Goal: Task Accomplishment & Management: Use online tool/utility

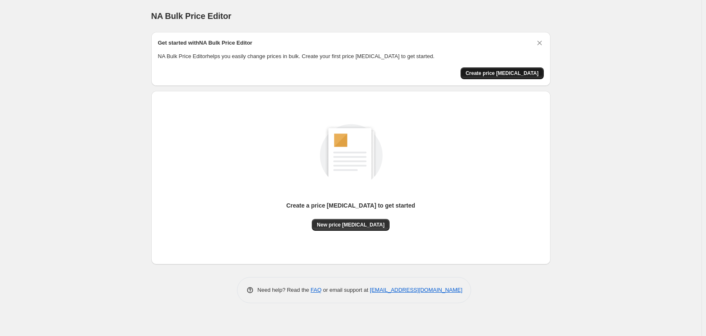
click at [500, 73] on span "Create price [MEDICAL_DATA]" at bounding box center [502, 73] width 73 height 7
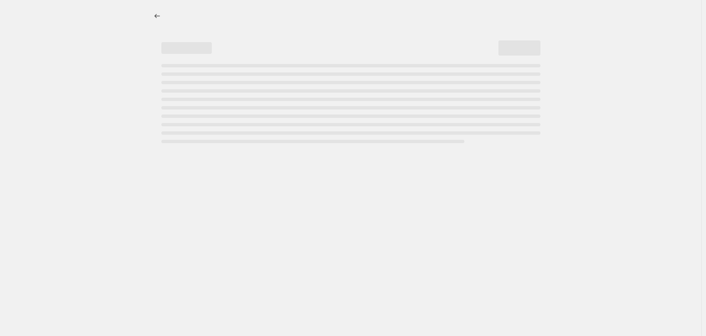
select select "percentage"
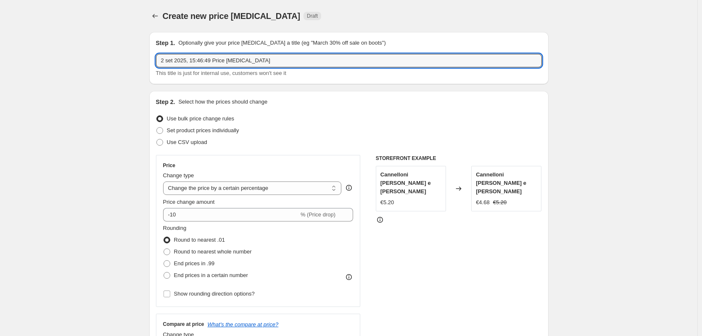
drag, startPoint x: 272, startPoint y: 61, endPoint x: -29, endPoint y: 67, distance: 300.7
click at [0, 67] on html "Home Settings Plans Skip to content Create new price [MEDICAL_DATA]. This page …" at bounding box center [351, 168] width 702 height 336
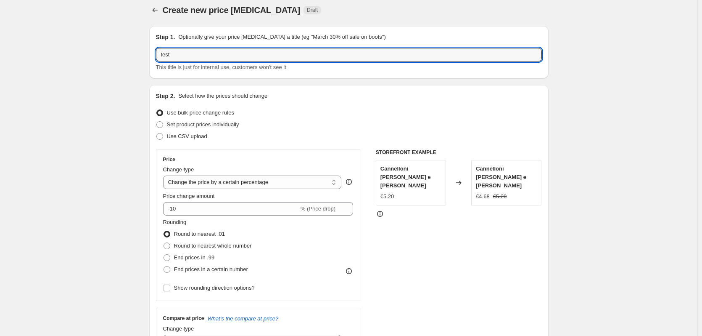
scroll to position [42, 0]
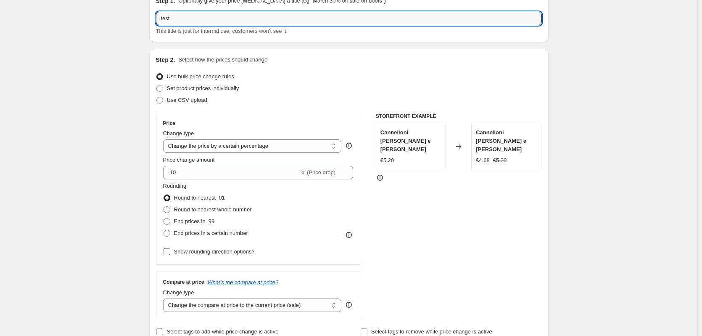
type input "test"
click at [170, 251] on input "Show rounding direction options?" at bounding box center [167, 251] width 7 height 7
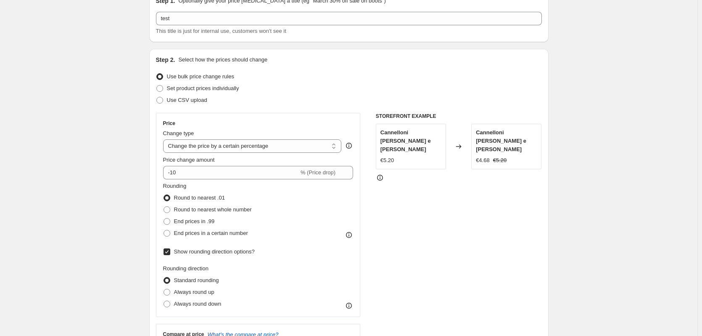
click at [170, 251] on input "Show rounding direction options?" at bounding box center [167, 251] width 7 height 7
checkbox input "false"
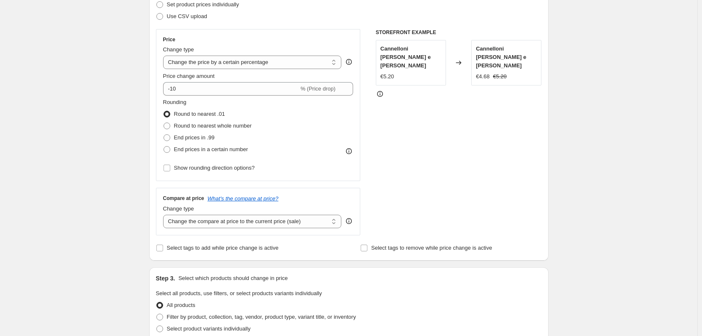
scroll to position [126, 0]
click at [365, 248] on input "Select tags to remove while price change is active" at bounding box center [364, 247] width 7 height 7
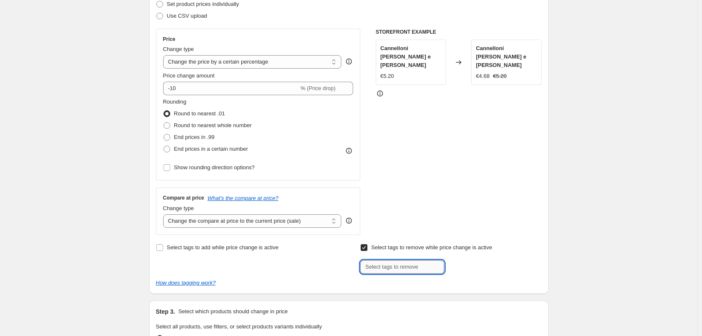
click at [365, 267] on input "text" at bounding box center [402, 266] width 84 height 13
click at [363, 250] on input "Select tags to remove while price change is active" at bounding box center [364, 247] width 7 height 7
checkbox input "false"
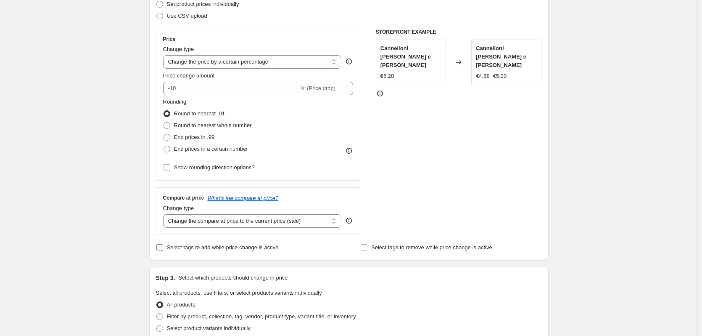
click at [166, 247] on label "Select tags to add while price change is active" at bounding box center [217, 247] width 123 height 12
click at [163, 247] on input "Select tags to add while price change is active" at bounding box center [159, 247] width 7 height 7
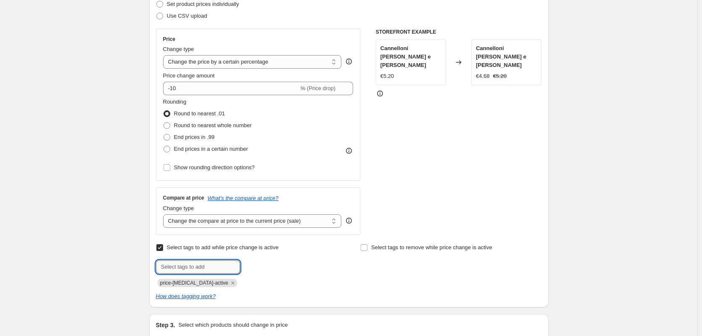
click at [186, 267] on input "text" at bounding box center [198, 266] width 84 height 13
click at [160, 248] on input "Select tags to add while price change is active" at bounding box center [159, 247] width 7 height 7
checkbox input "false"
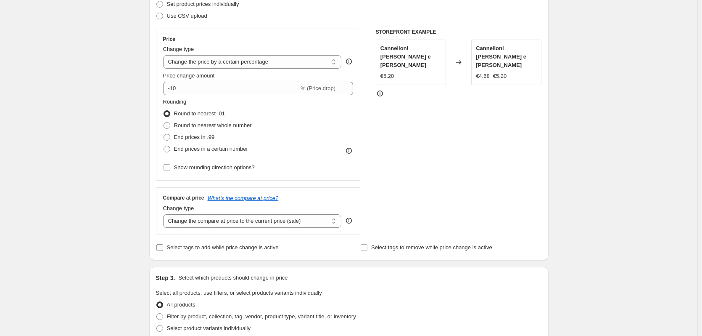
scroll to position [210, 0]
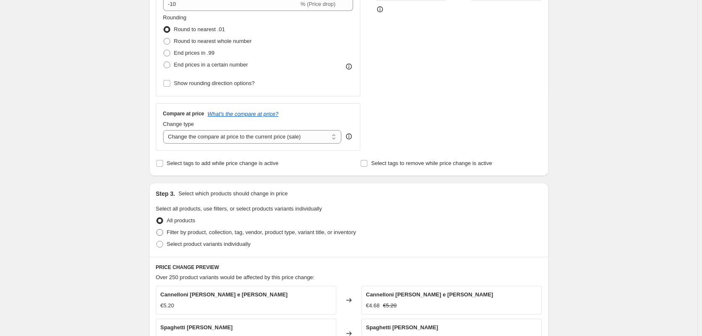
click at [163, 231] on span at bounding box center [159, 232] width 7 height 7
click at [157, 229] on input "Filter by product, collection, tag, vendor, product type, variant title, or inv…" at bounding box center [156, 229] width 0 height 0
radio input "true"
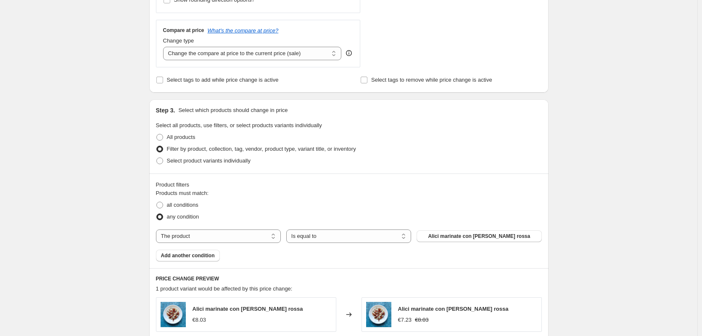
scroll to position [294, 0]
click at [212, 237] on select "The product The product's collection The product's tag The product's vendor The…" at bounding box center [218, 234] width 125 height 13
select select "tag"
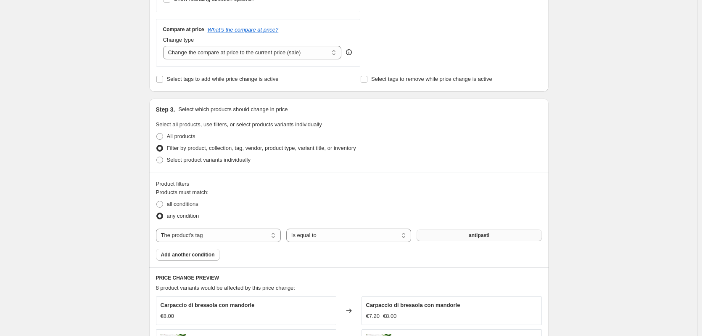
click at [428, 237] on button "antipasti" at bounding box center [479, 235] width 125 height 12
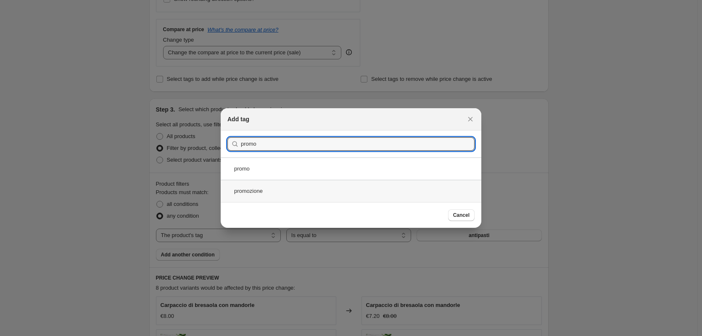
type input "promo"
click at [295, 192] on div "promozione" at bounding box center [351, 191] width 261 height 22
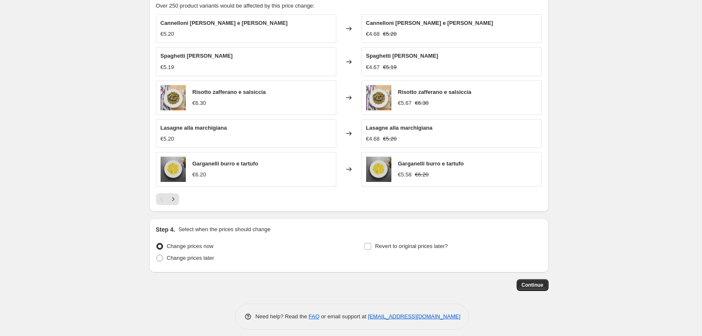
scroll to position [583, 0]
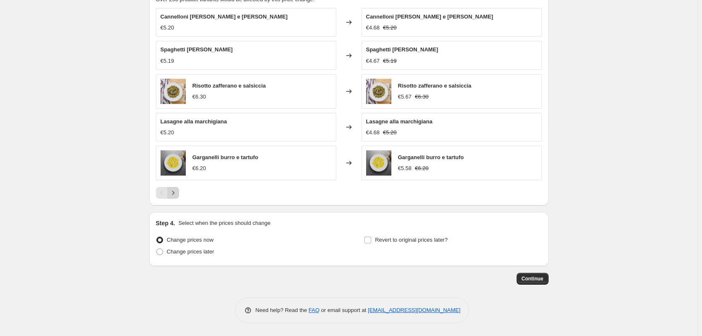
click at [177, 194] on icon "Next" at bounding box center [173, 192] width 8 height 8
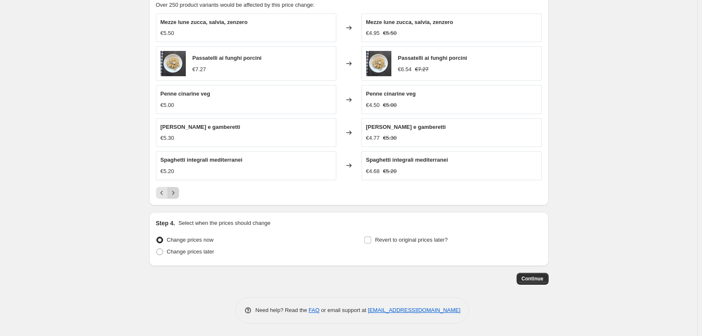
scroll to position [577, 0]
click at [376, 241] on label "Revert to original prices later?" at bounding box center [406, 240] width 84 height 12
click at [371, 241] on input "Revert to original prices later?" at bounding box center [368, 239] width 7 height 7
checkbox input "true"
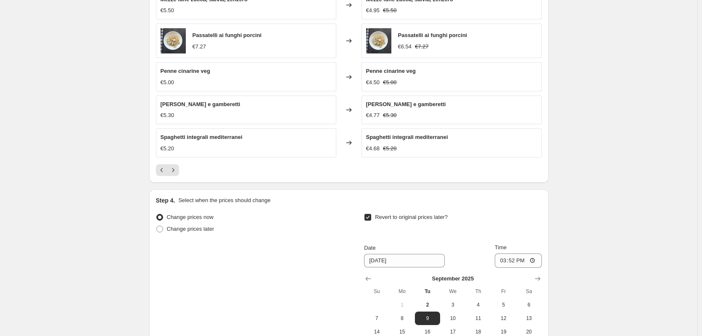
scroll to position [619, 0]
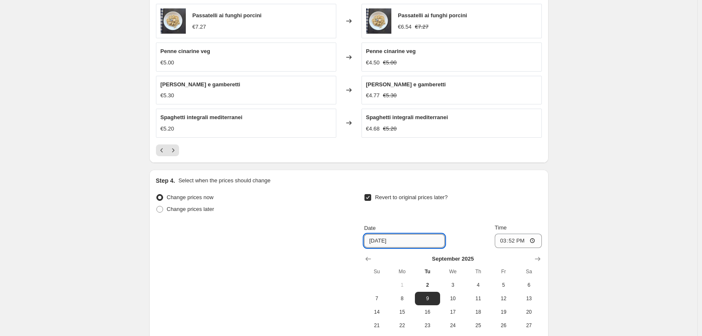
click at [404, 243] on input "[DATE]" at bounding box center [404, 240] width 81 height 13
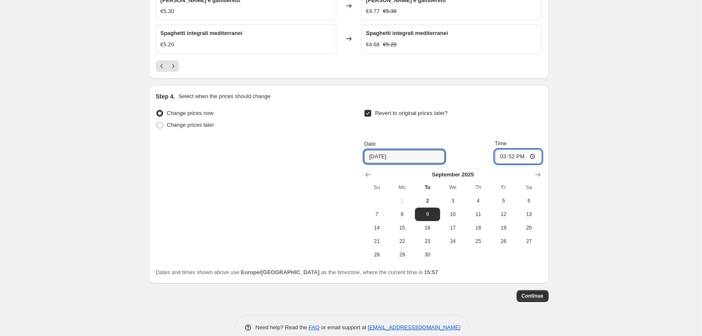
click at [536, 156] on input "15:52" at bounding box center [518, 156] width 47 height 14
type input "16:00"
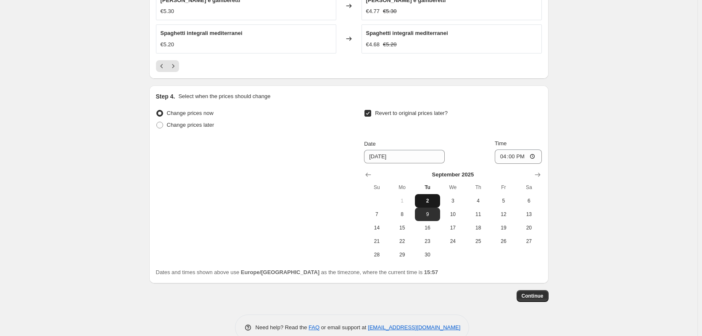
click at [428, 196] on button "2" at bounding box center [427, 200] width 25 height 13
type input "[DATE]"
click at [539, 298] on span "Continue" at bounding box center [533, 295] width 22 height 7
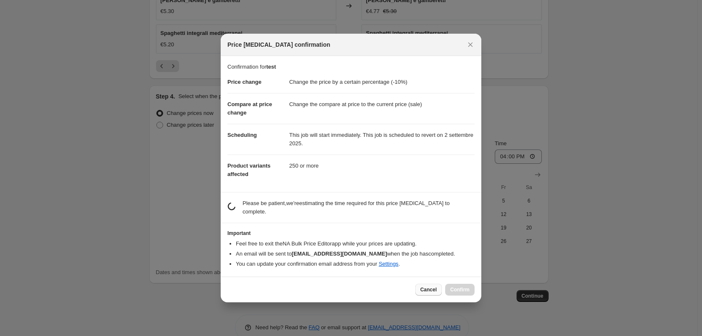
click at [431, 286] on span "Cancel" at bounding box center [429, 289] width 16 height 7
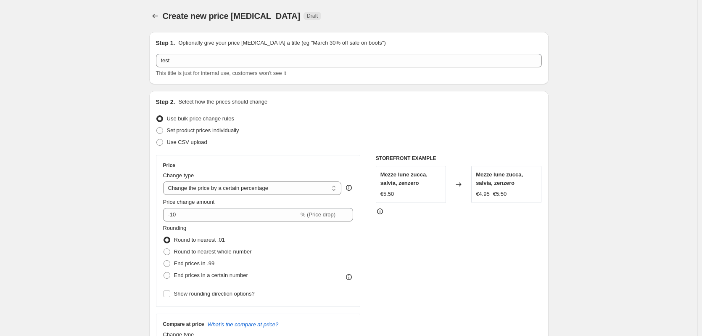
scroll to position [704, 0]
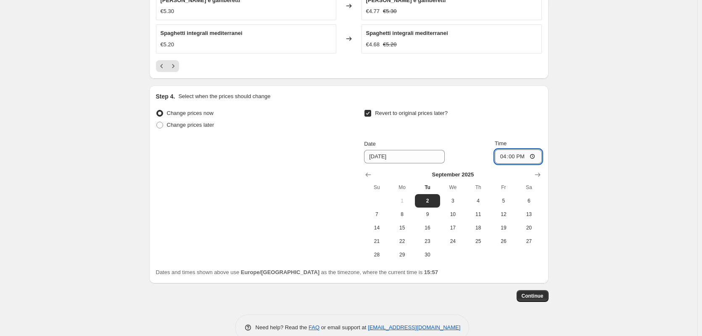
click at [526, 158] on input "16:00" at bounding box center [518, 156] width 47 height 14
click at [534, 158] on input "16:00" at bounding box center [518, 156] width 47 height 14
type input "16:05"
click at [540, 296] on span "Continue" at bounding box center [533, 295] width 22 height 7
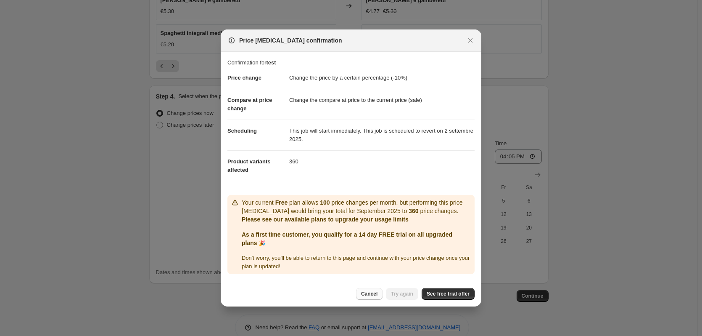
click at [375, 291] on span "Cancel" at bounding box center [369, 293] width 16 height 7
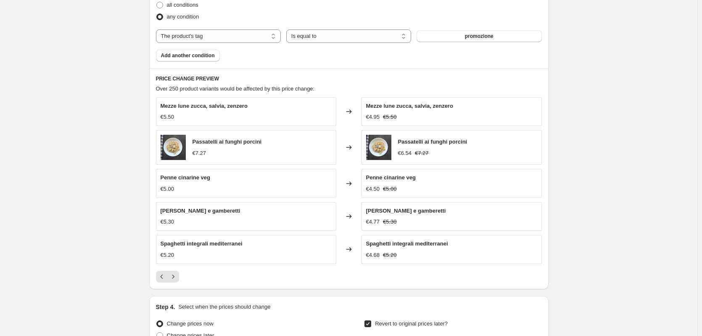
scroll to position [451, 0]
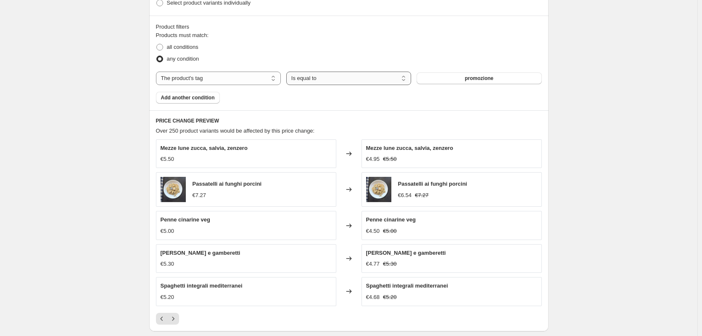
click at [311, 79] on select "Is equal to Is not equal to" at bounding box center [348, 77] width 125 height 13
click at [445, 82] on button "promozione" at bounding box center [479, 78] width 125 height 12
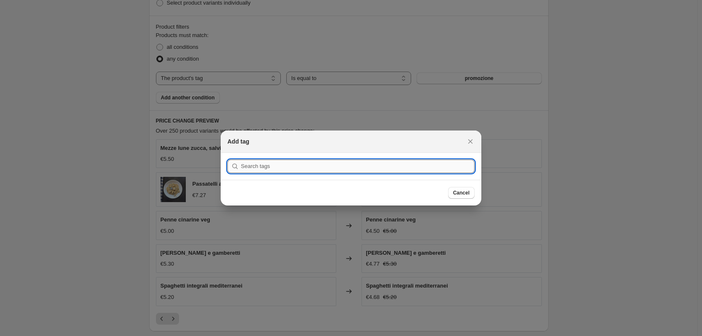
click at [293, 171] on input ":r2h:" at bounding box center [358, 165] width 234 height 13
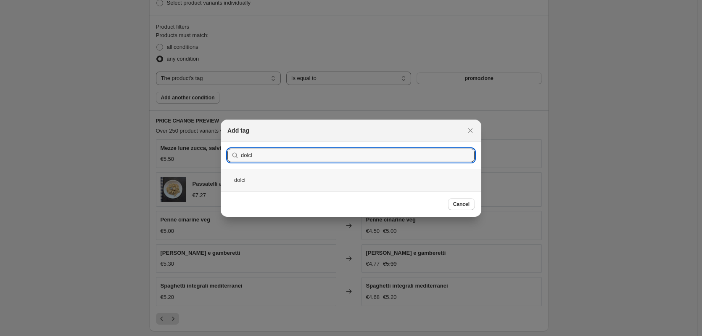
type input "dolci"
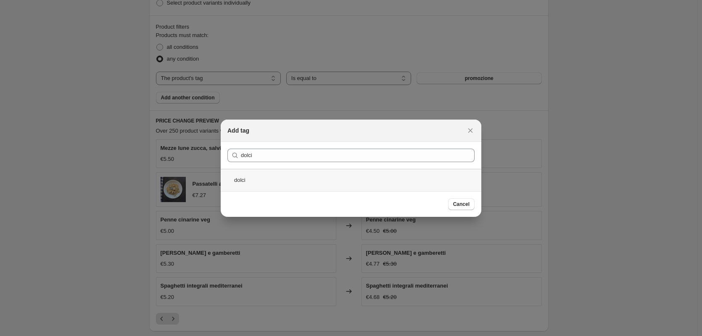
click at [278, 183] on div "dolci" at bounding box center [351, 180] width 261 height 22
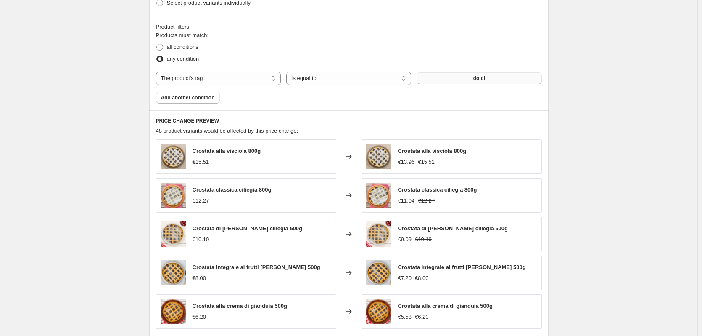
click at [433, 77] on button "dolci" at bounding box center [479, 78] width 125 height 12
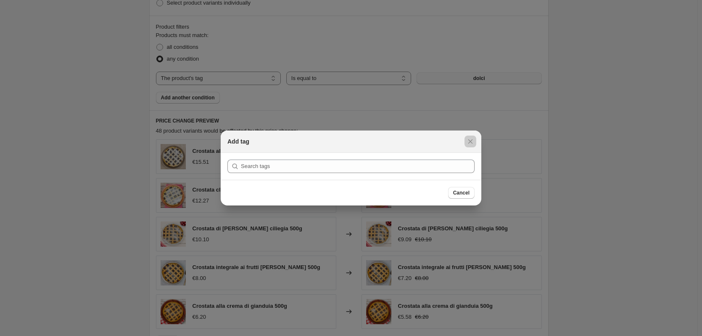
click at [433, 77] on div at bounding box center [351, 168] width 702 height 336
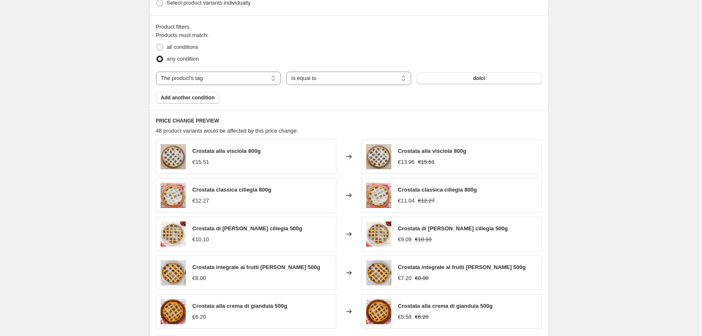
click at [209, 86] on div "Products must match: all conditions any condition The product The product's col…" at bounding box center [349, 67] width 386 height 72
click at [212, 80] on select "The product The product's collection The product's tag The product's vendor The…" at bounding box center [218, 77] width 125 height 13
select select "product"
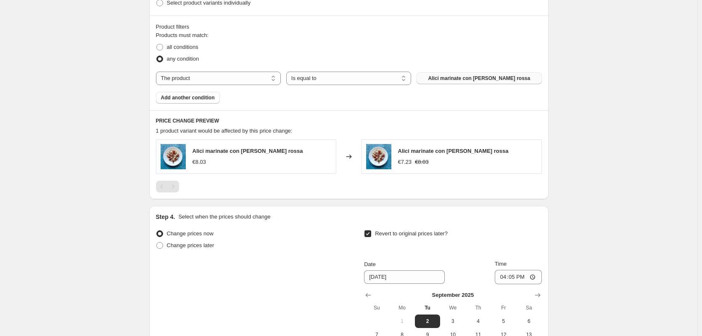
click at [440, 79] on button "Alici marinate con [PERSON_NAME] rossa" at bounding box center [479, 78] width 125 height 12
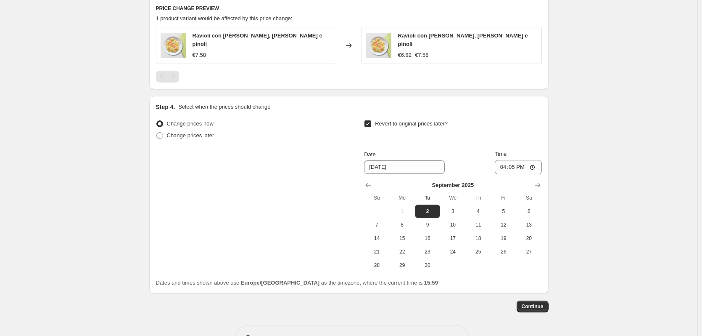
scroll to position [577, 0]
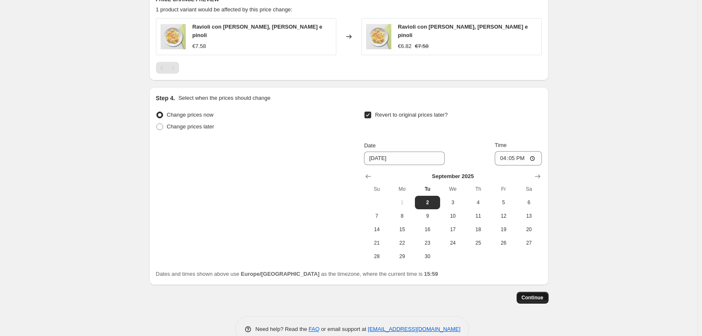
click at [537, 294] on span "Continue" at bounding box center [533, 297] width 22 height 7
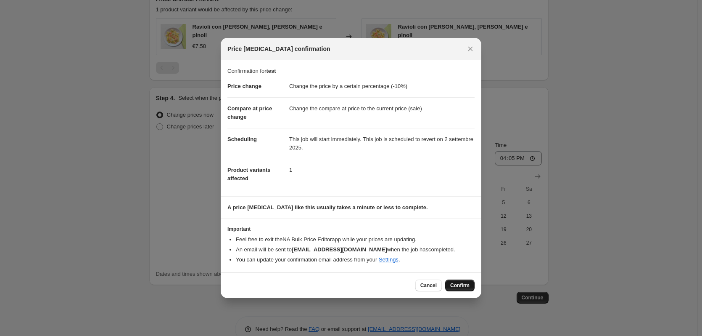
click at [449, 282] on button "Confirm" at bounding box center [459, 285] width 29 height 12
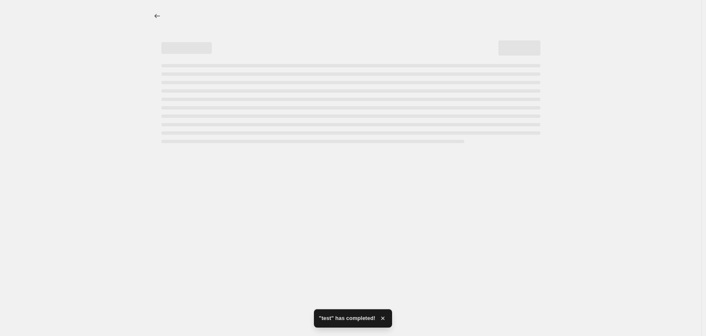
select select "percentage"
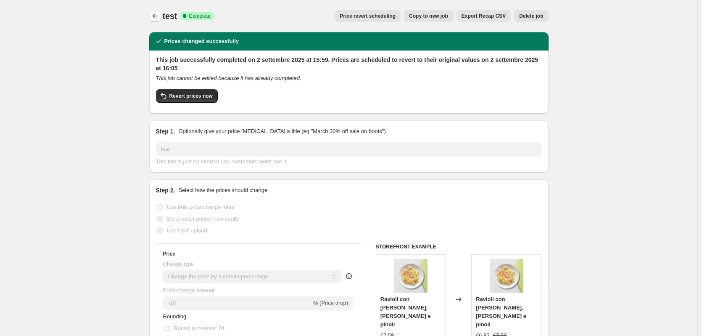
click at [159, 14] on icon "Price change jobs" at bounding box center [155, 16] width 8 height 8
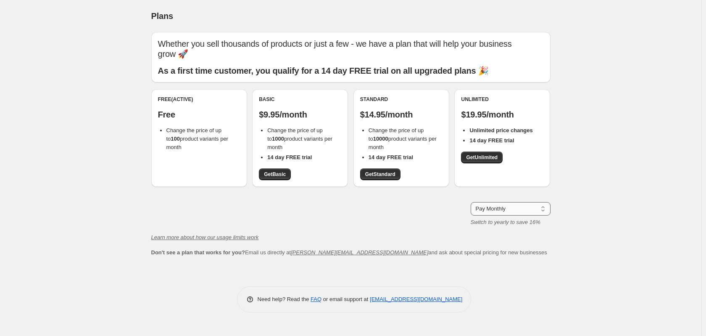
click at [512, 208] on select "Pay Monthly Pay Yearly (Save 16%)" at bounding box center [511, 208] width 80 height 13
click at [471, 202] on select "Pay Monthly Pay Yearly (Save 16%)" at bounding box center [511, 208] width 80 height 13
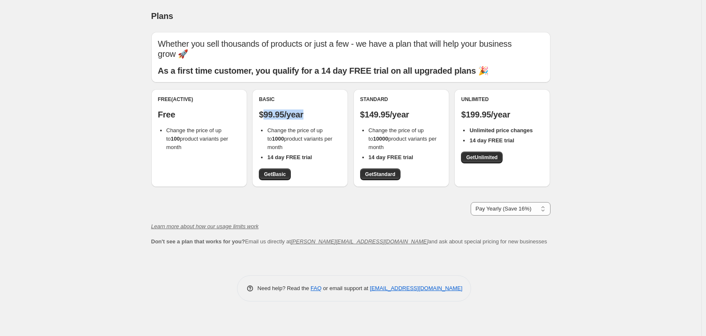
drag, startPoint x: 266, startPoint y: 116, endPoint x: 306, endPoint y: 116, distance: 40.4
click at [306, 116] on p "$99.95/year" at bounding box center [300, 114] width 82 height 10
click at [310, 119] on p "$99.95/year" at bounding box center [300, 114] width 82 height 10
click at [310, 119] on div "Basic $99.95/year Change the price of up to 1000 product variants per month 14 …" at bounding box center [300, 138] width 82 height 84
drag, startPoint x: 370, startPoint y: 119, endPoint x: 384, endPoint y: 119, distance: 13.9
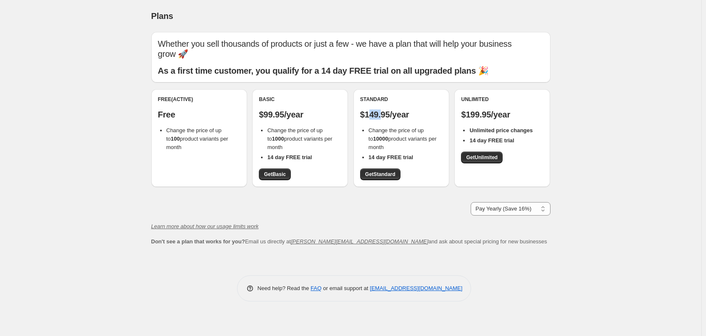
click at [384, 119] on p "$149.95/year" at bounding box center [401, 114] width 82 height 10
click at [312, 111] on p "$99.95/year" at bounding box center [300, 114] width 82 height 10
click at [496, 213] on select "Pay Monthly Pay Yearly (Save 16%)" at bounding box center [511, 208] width 80 height 13
select select "month"
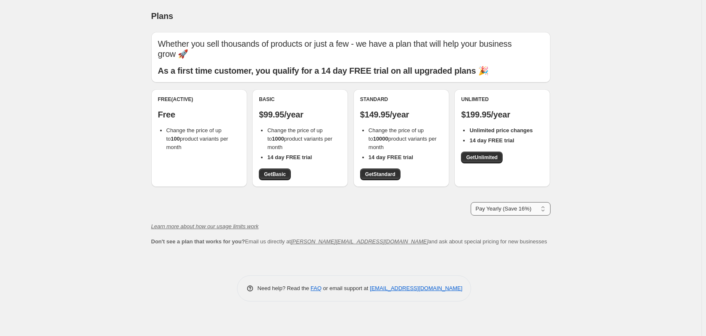
click at [471, 202] on select "Pay Monthly Pay Yearly (Save 16%)" at bounding box center [511, 208] width 80 height 13
